Goal: Navigation & Orientation: Find specific page/section

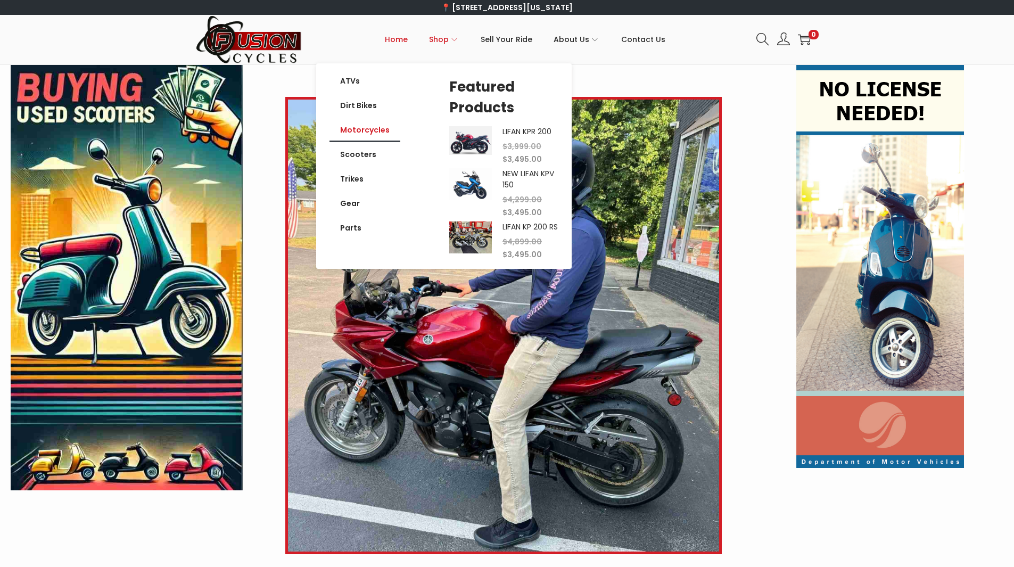
click at [376, 132] on link "Motorcycles" at bounding box center [364, 130] width 71 height 24
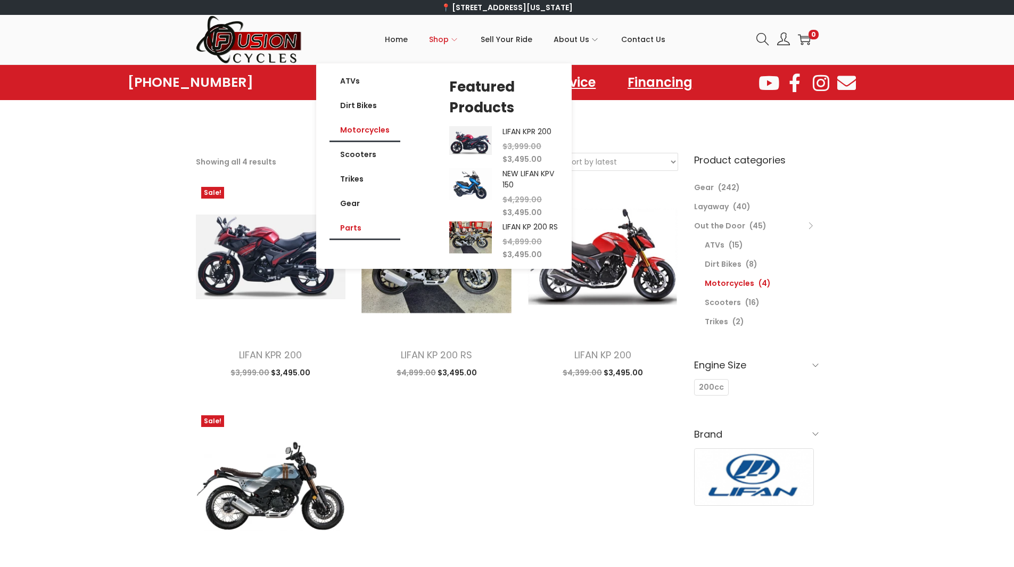
click at [353, 225] on link "Parts" at bounding box center [364, 228] width 71 height 24
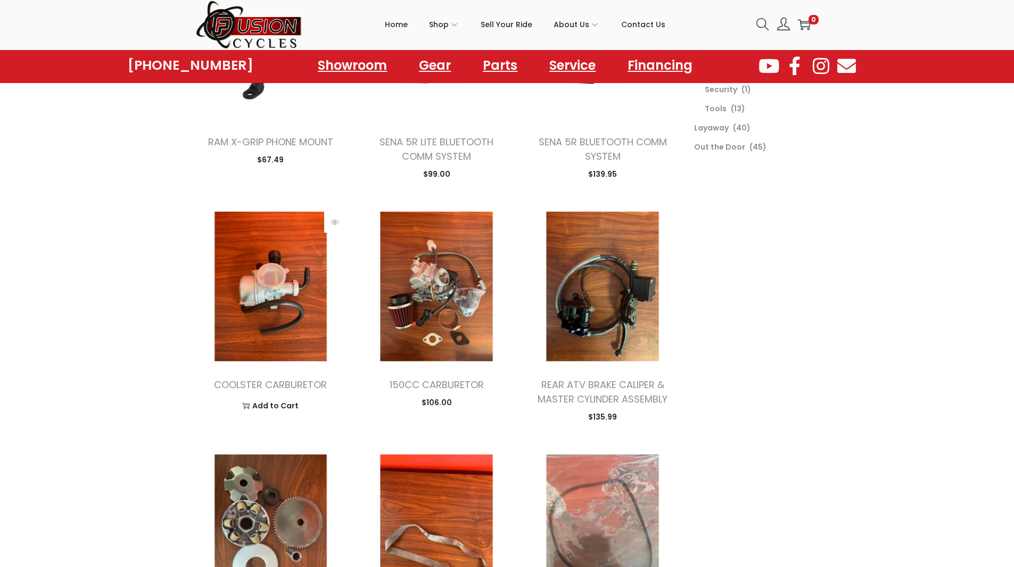
scroll to position [426, 0]
